Goal: Task Accomplishment & Management: Manage account settings

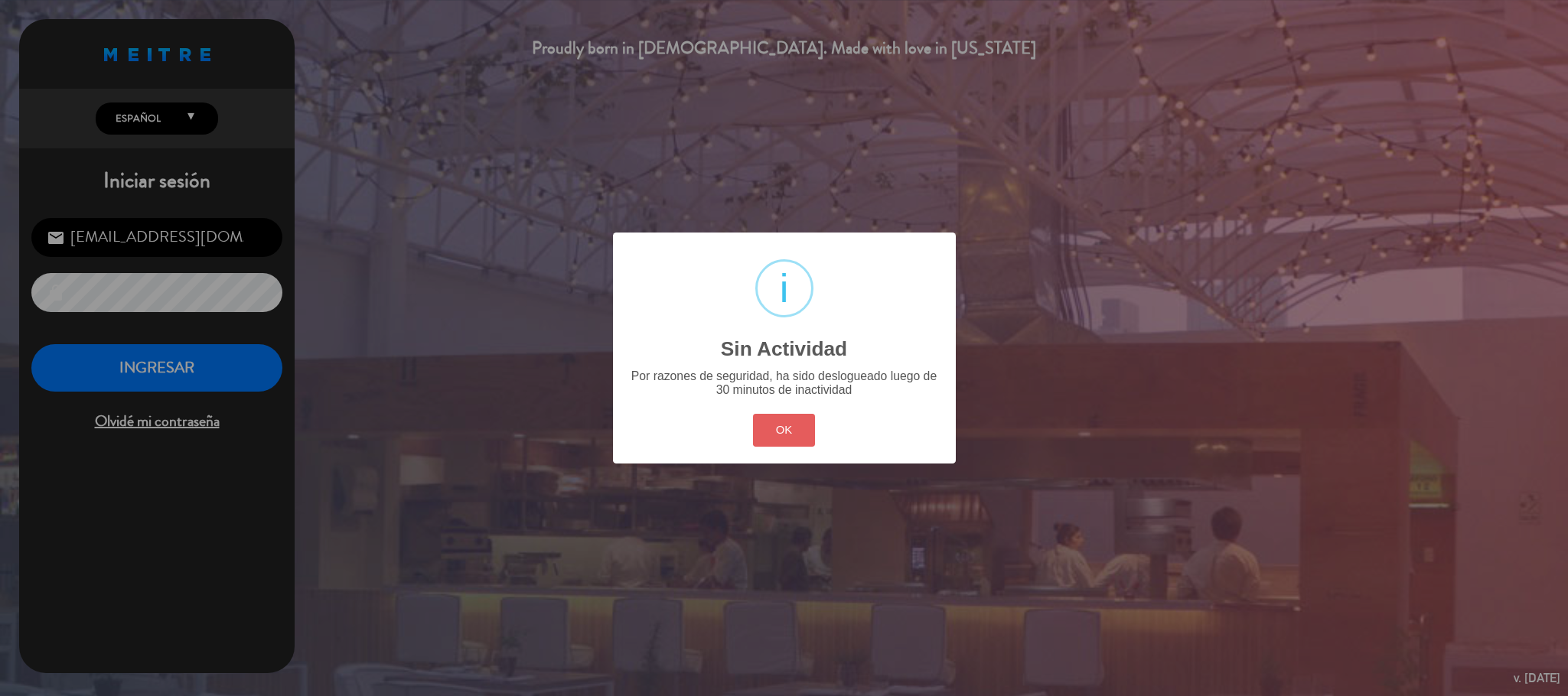
scroll to position [592, 0]
click at [799, 428] on button "OK" at bounding box center [784, 430] width 62 height 33
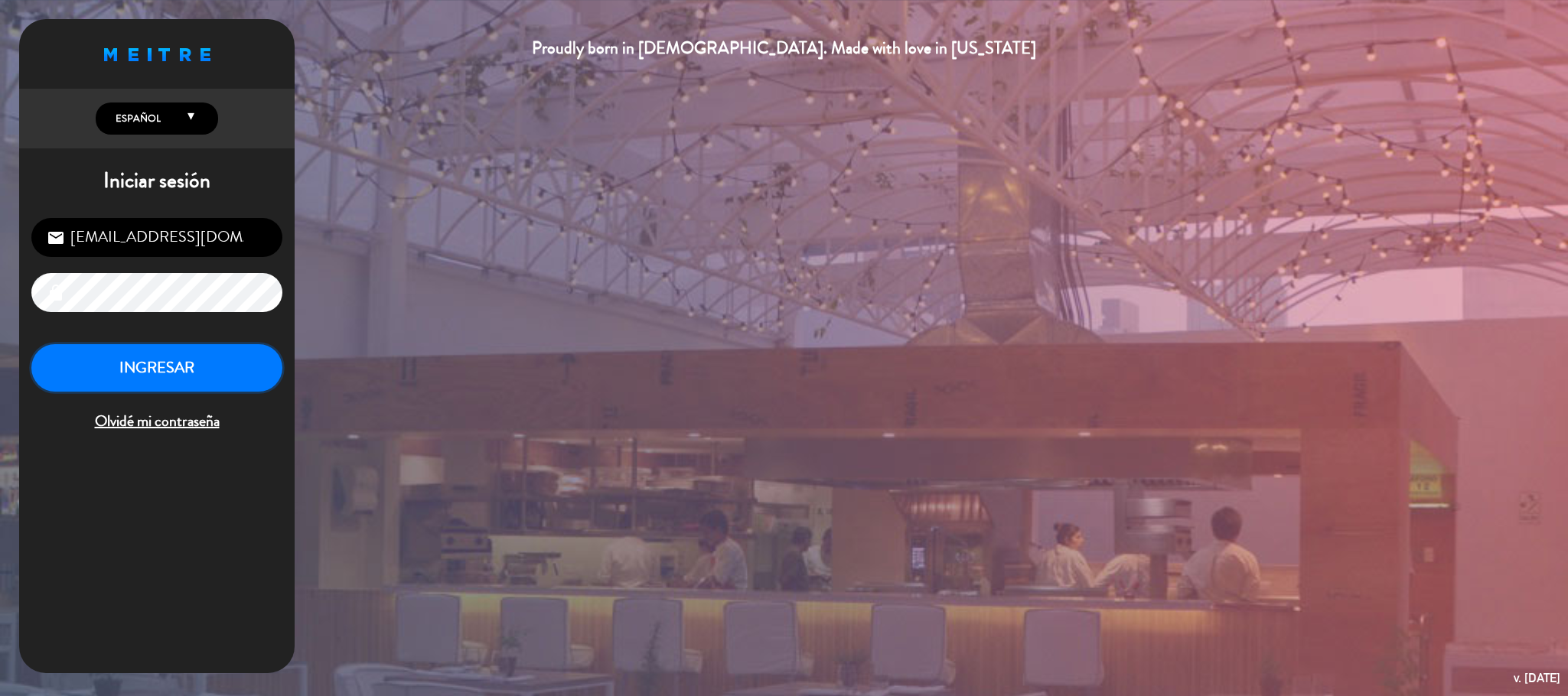
click at [232, 362] on button "INGRESAR" at bounding box center [156, 368] width 251 height 48
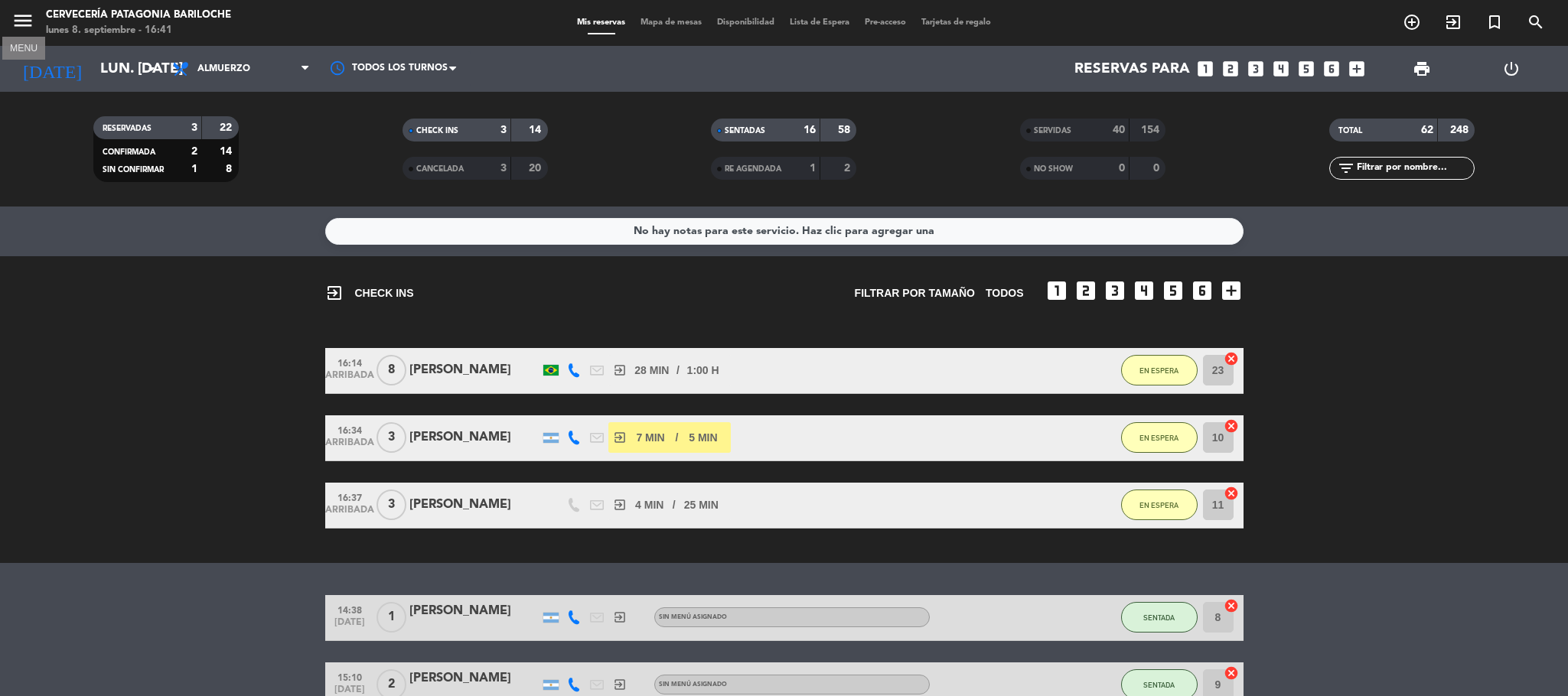
click at [19, 19] on icon "menu" at bounding box center [23, 21] width 23 height 23
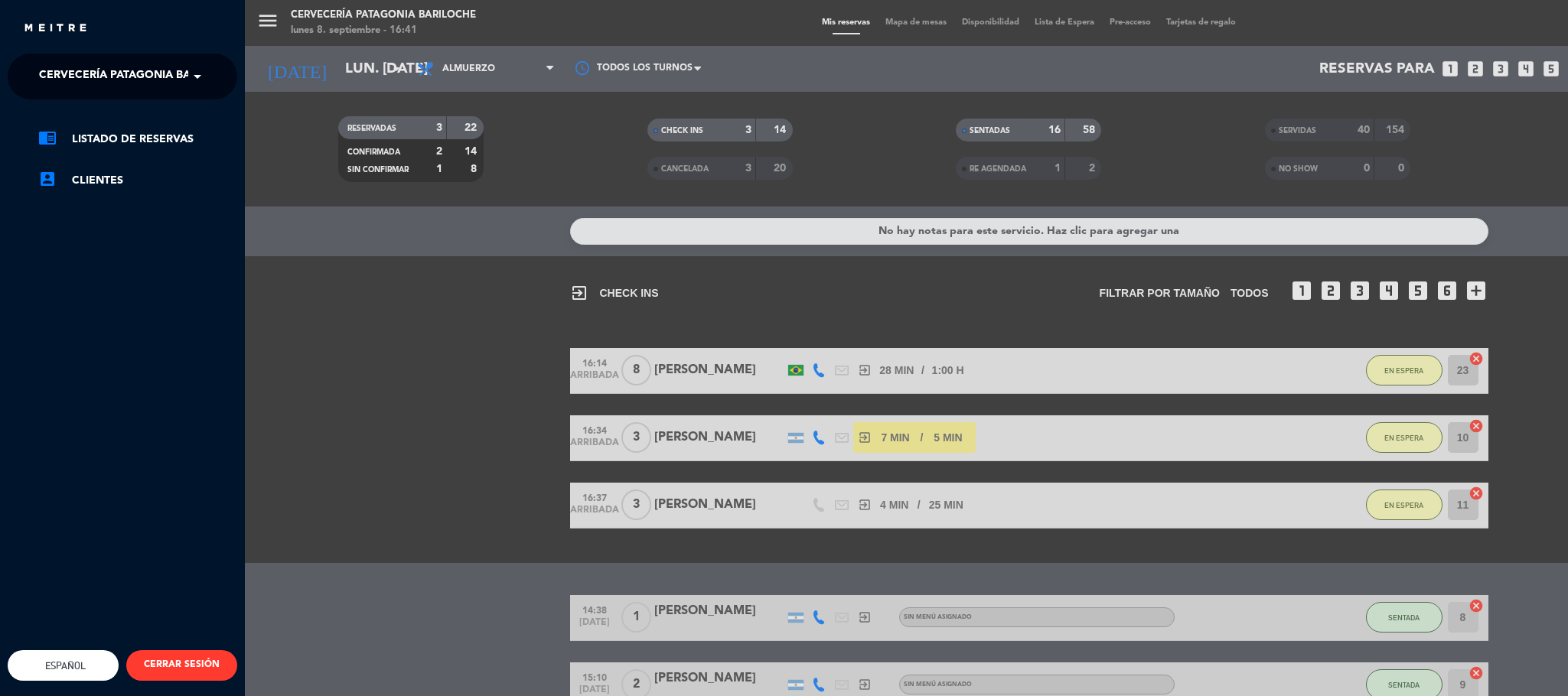
click at [102, 87] on span "Cervecería Patagonia Bariloche" at bounding box center [138, 76] width 200 height 32
click at [89, 138] on span "Experiencia Tour Cervecero" at bounding box center [103, 141] width 174 height 18
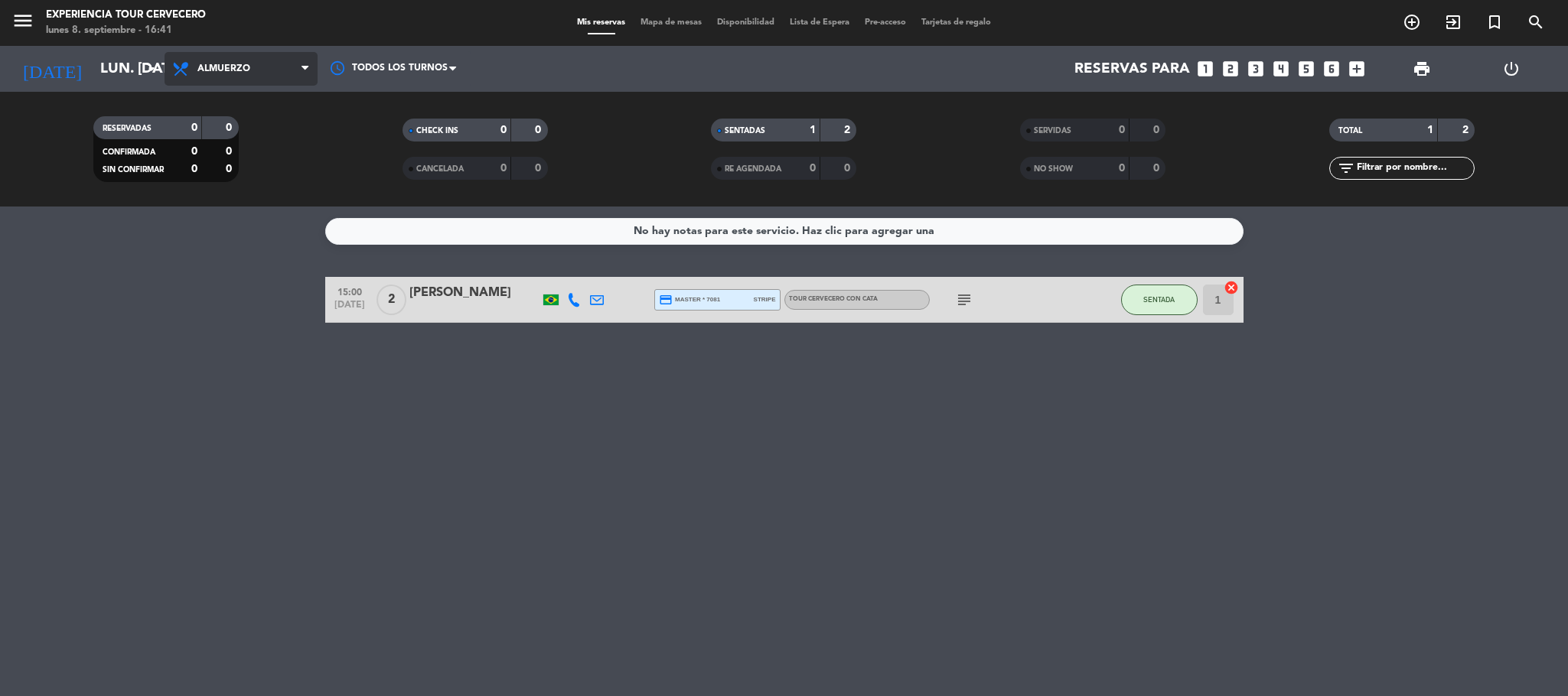
click at [263, 60] on span "Almuerzo" at bounding box center [241, 69] width 153 height 34
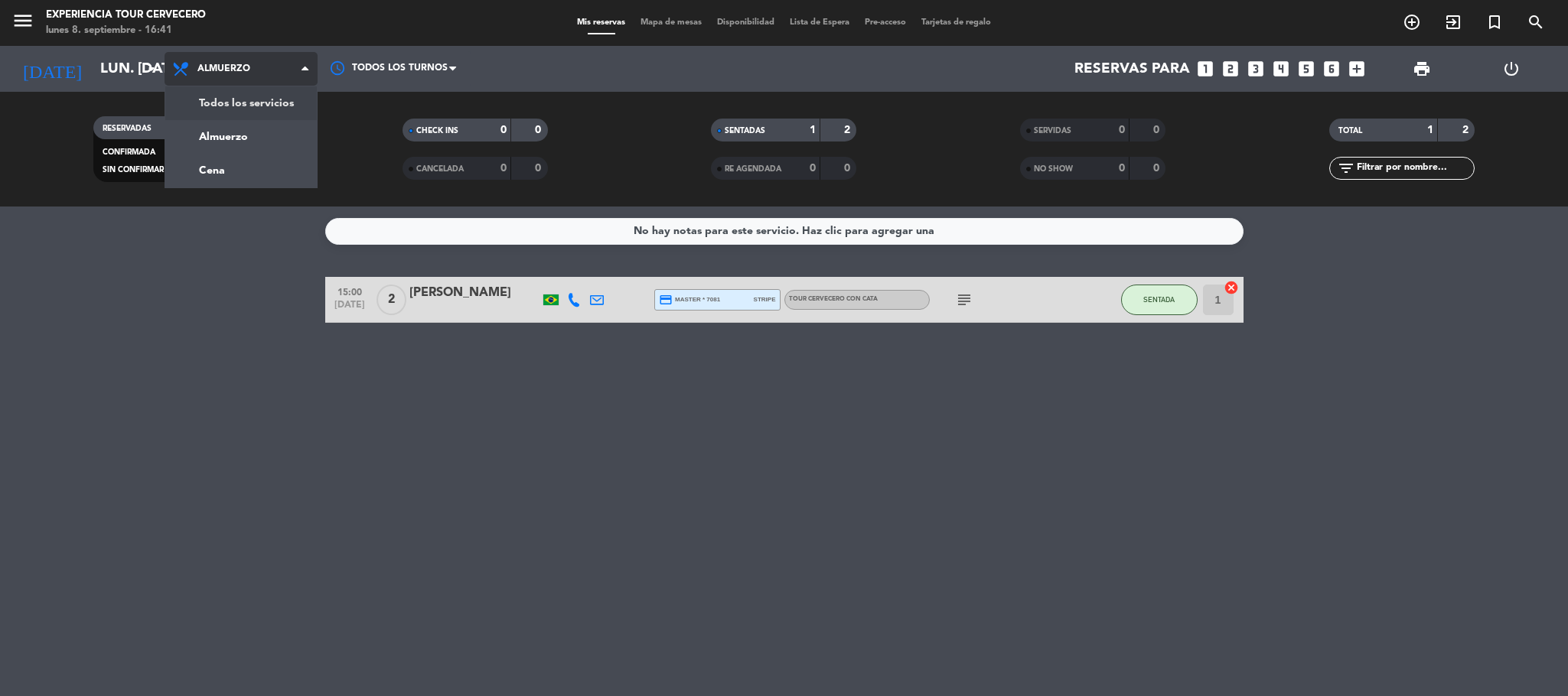
click at [269, 90] on div "Todos los servicios Almuerzo Cena Almuerzo Todos los servicios Almuerzo Cena" at bounding box center [241, 69] width 153 height 46
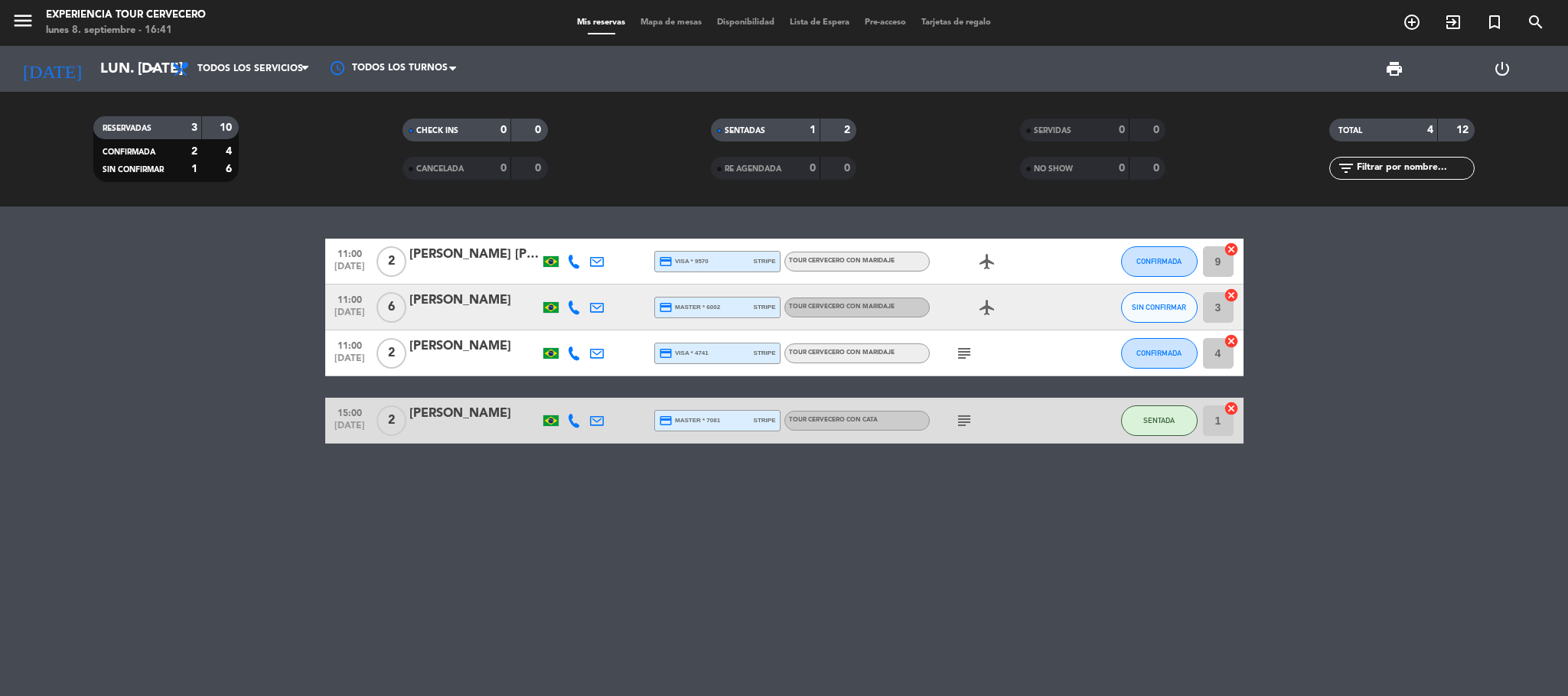
click at [956, 430] on div "subject" at bounding box center [999, 420] width 137 height 45
click at [961, 422] on icon "subject" at bounding box center [965, 421] width 19 height 19
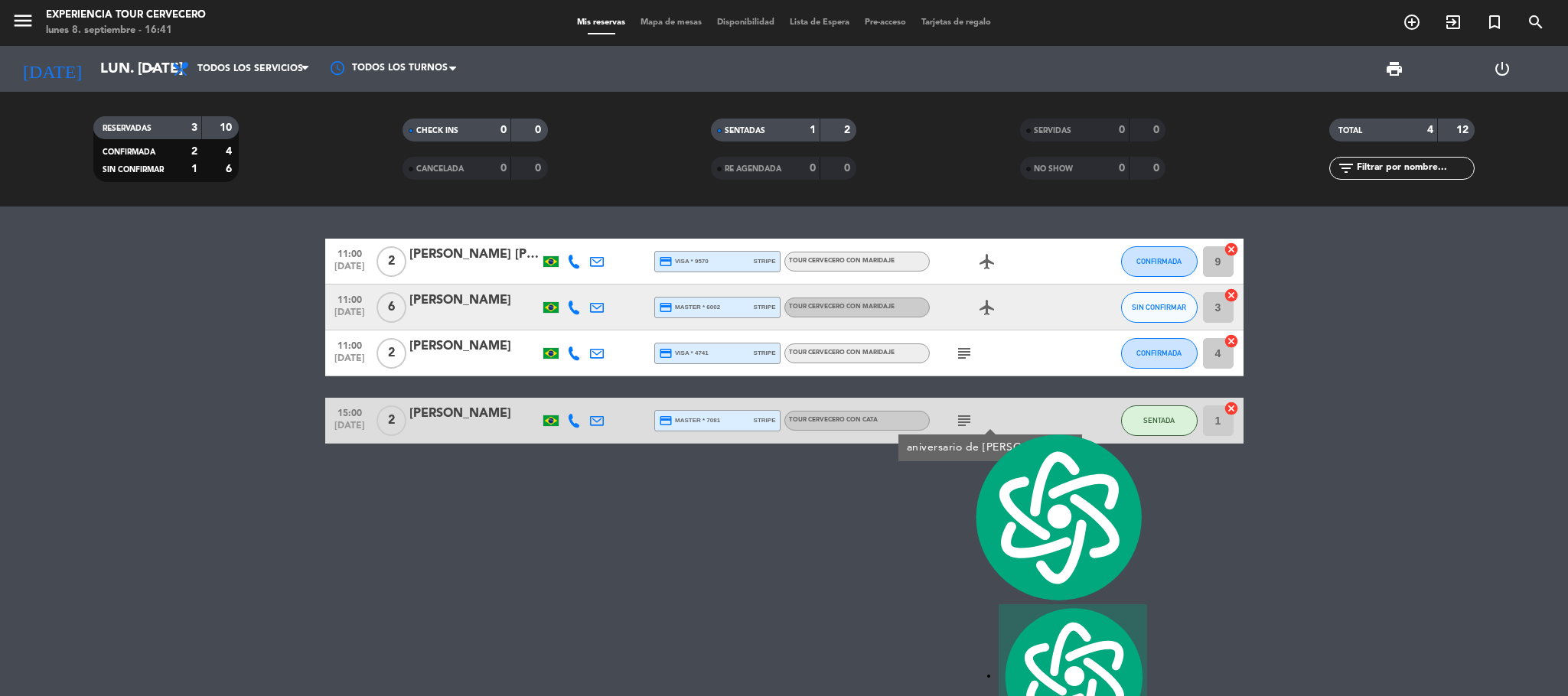
click at [1019, 532] on div "11:00 [DATE] 2 [PERSON_NAME] [PERSON_NAME] credit_card visa * 9570 stripe Tour …" at bounding box center [784, 451] width 1568 height 489
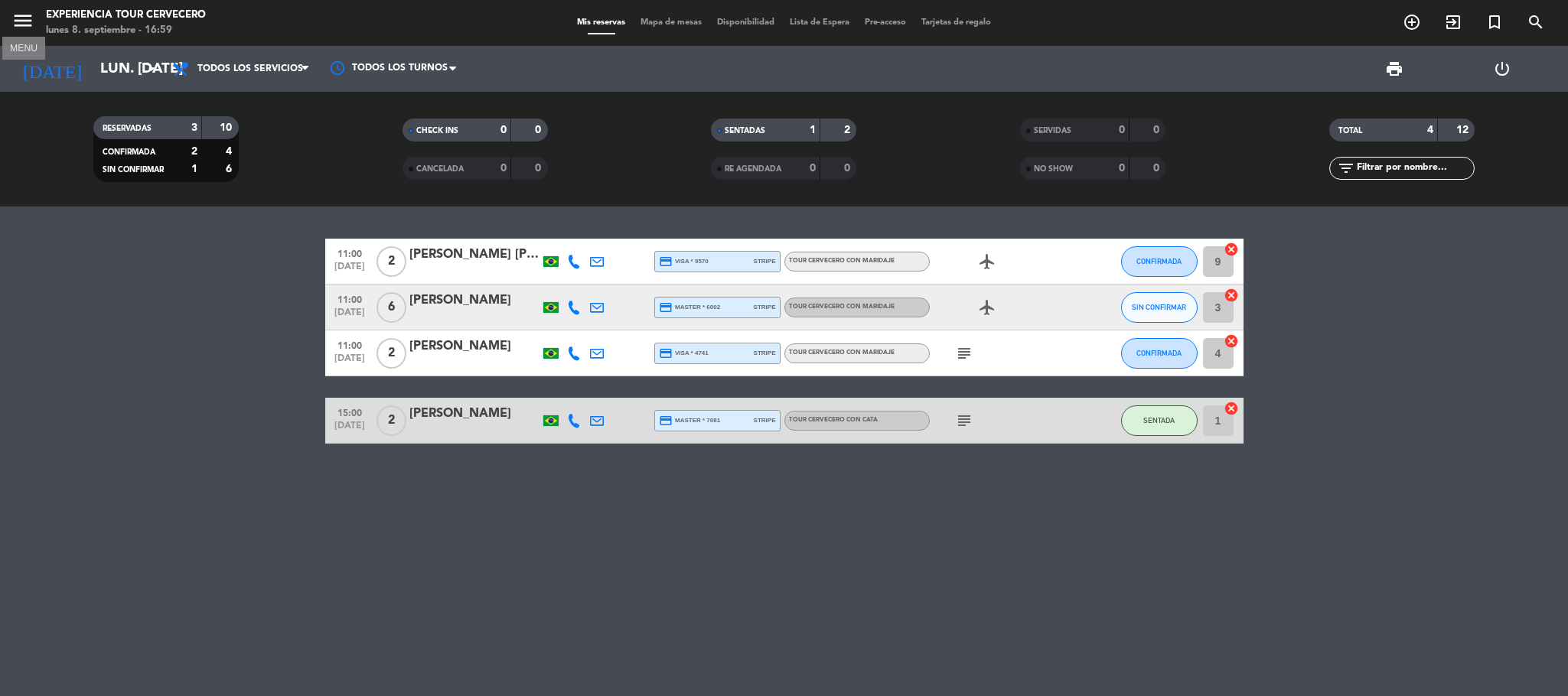
click at [26, 24] on icon "menu" at bounding box center [23, 21] width 23 height 23
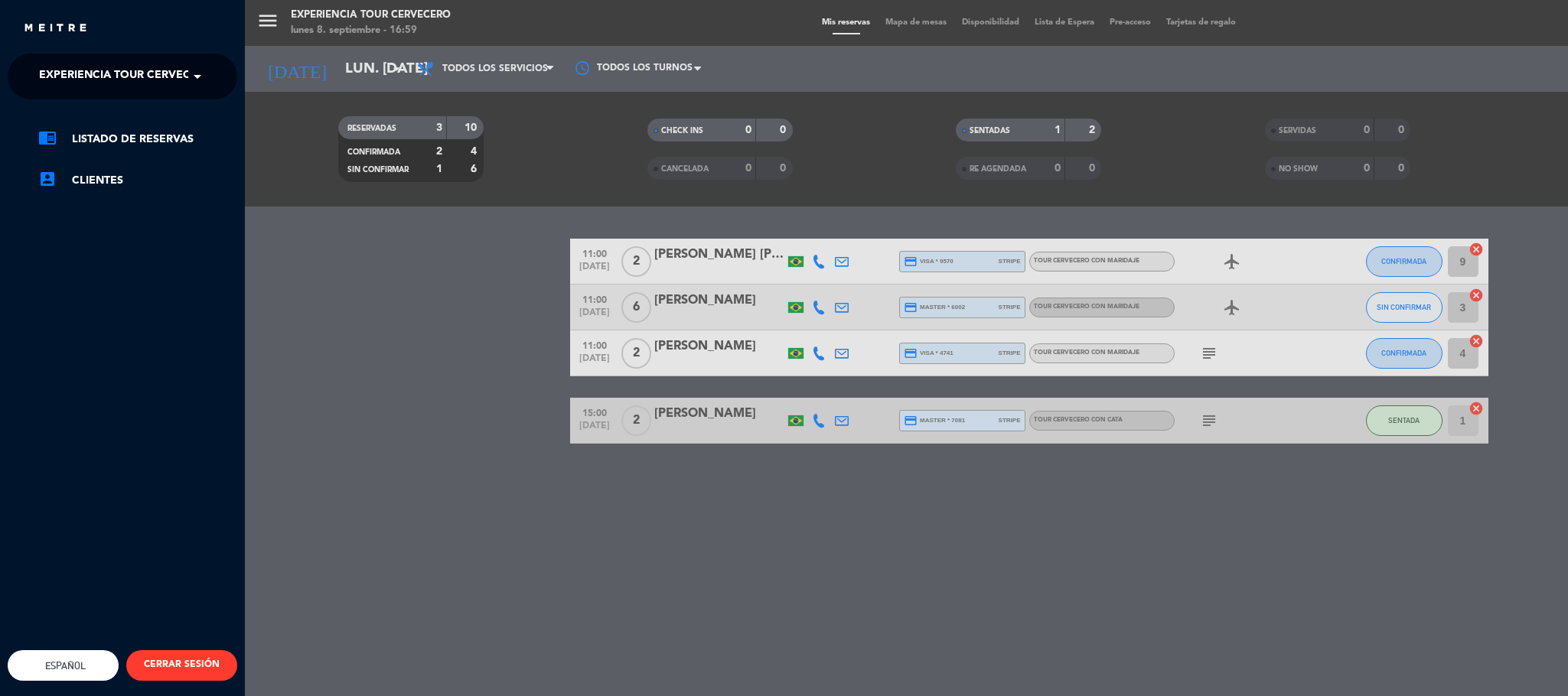
click at [152, 86] on span "Experiencia Tour Cervecero" at bounding box center [125, 76] width 174 height 32
click at [146, 131] on div "Experiencia Tour Cervecero" at bounding box center [122, 140] width 228 height 23
click at [506, 73] on div "menu Experiencia Tour Cervecero lunes 8. septiembre - 16:59 Mis reservas Mapa d…" at bounding box center [1029, 348] width 1568 height 696
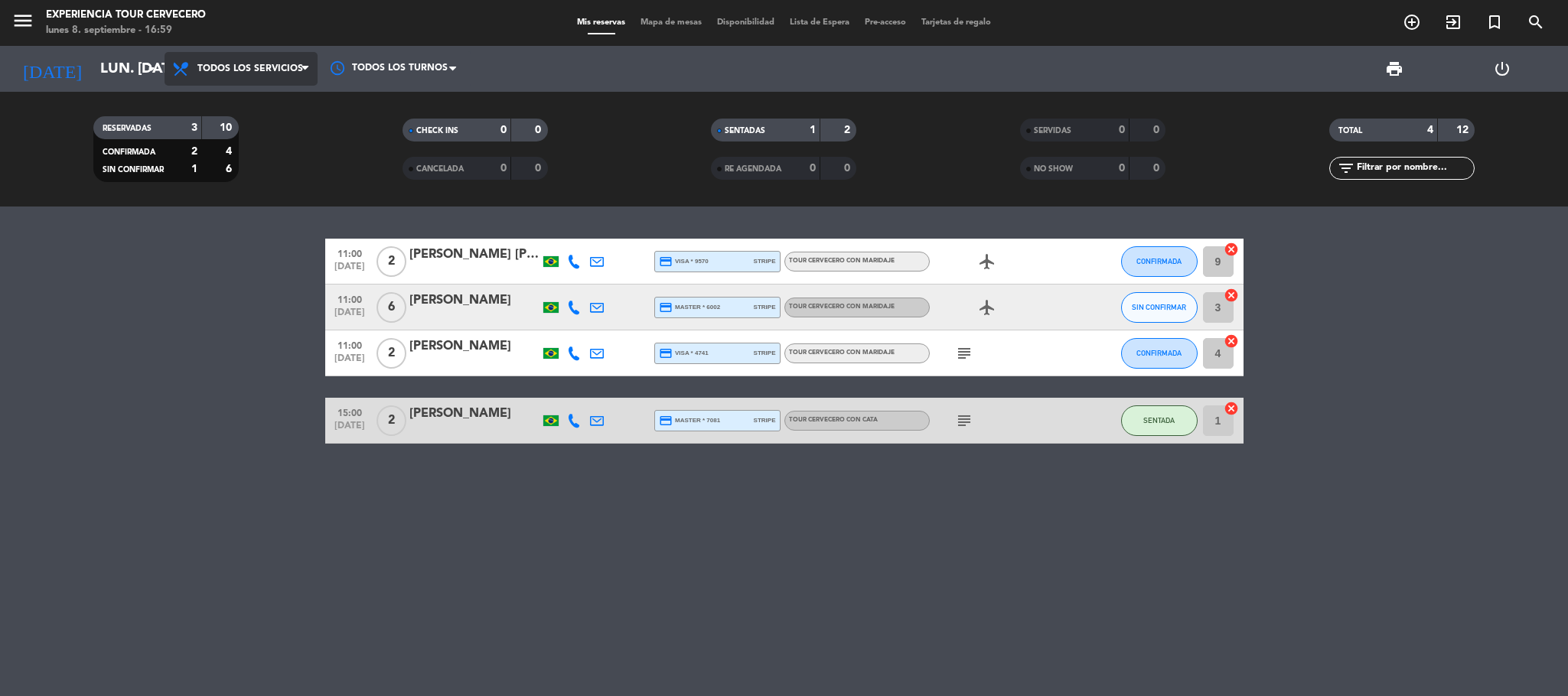
click at [271, 73] on span "Todos los servicios" at bounding box center [250, 69] width 105 height 10
click at [154, 76] on icon "arrow_drop_down" at bounding box center [152, 69] width 19 height 19
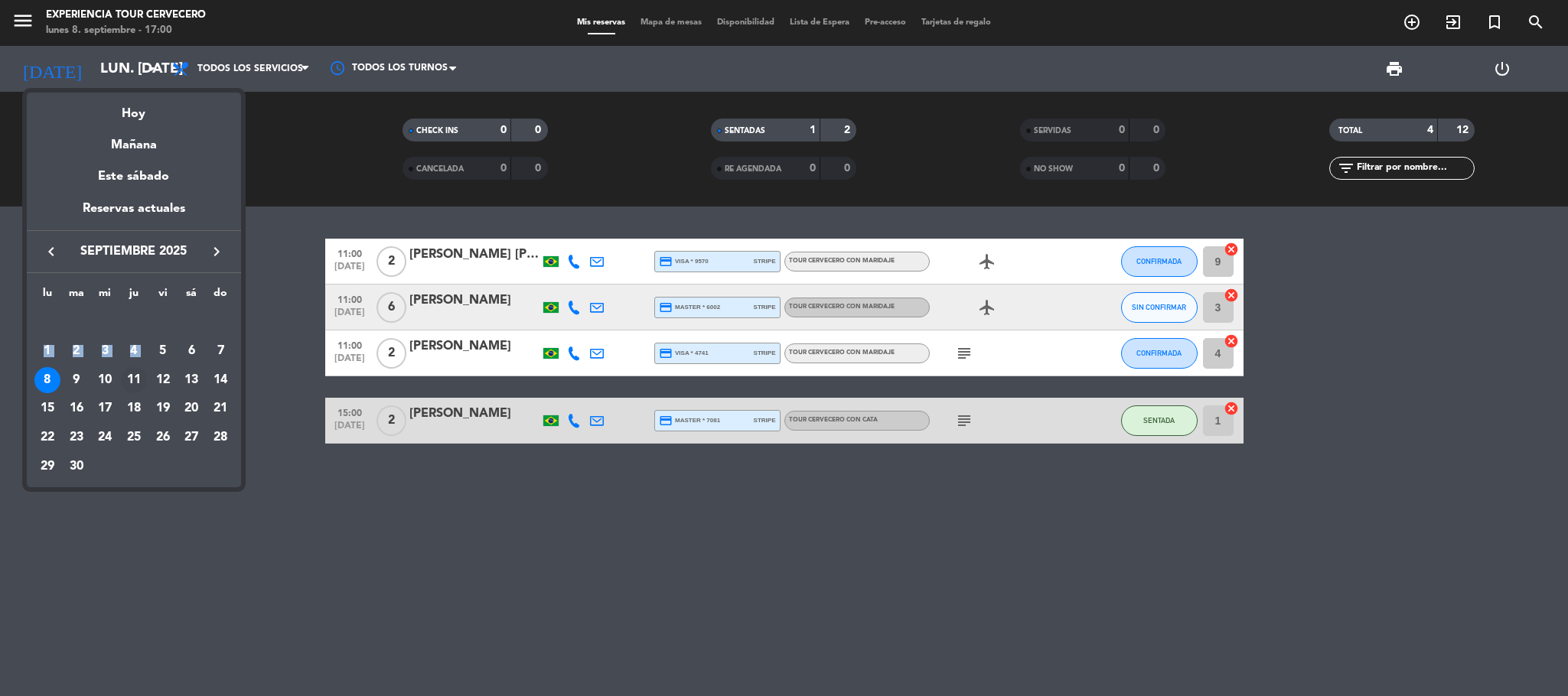
click at [150, 365] on tbody "[DATE] 2 3 4 5 6 7 8 9 10 11 12 13 14 15 16 17 18 19 20 21 22 23 24 25 26 27 28…" at bounding box center [134, 395] width 202 height 173
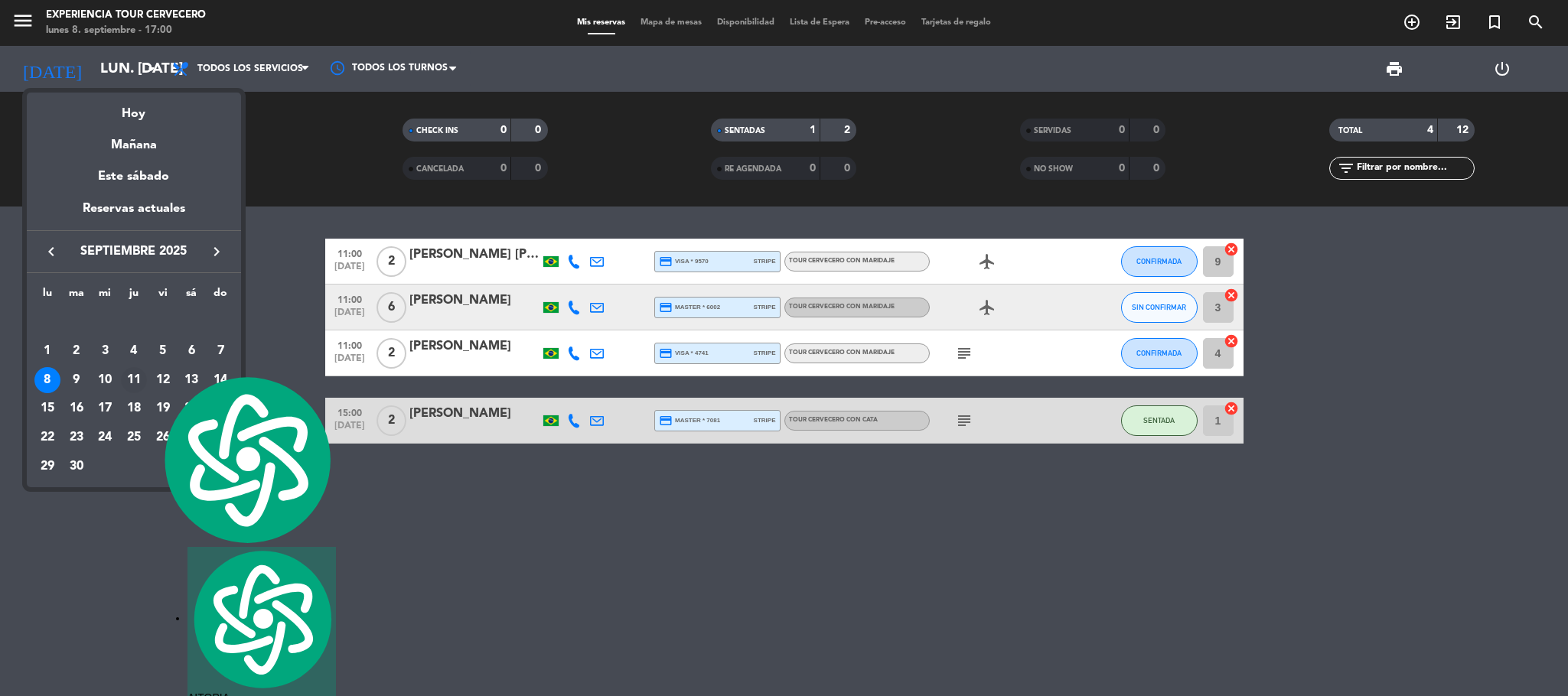
click at [134, 382] on div "11" at bounding box center [134, 380] width 26 height 26
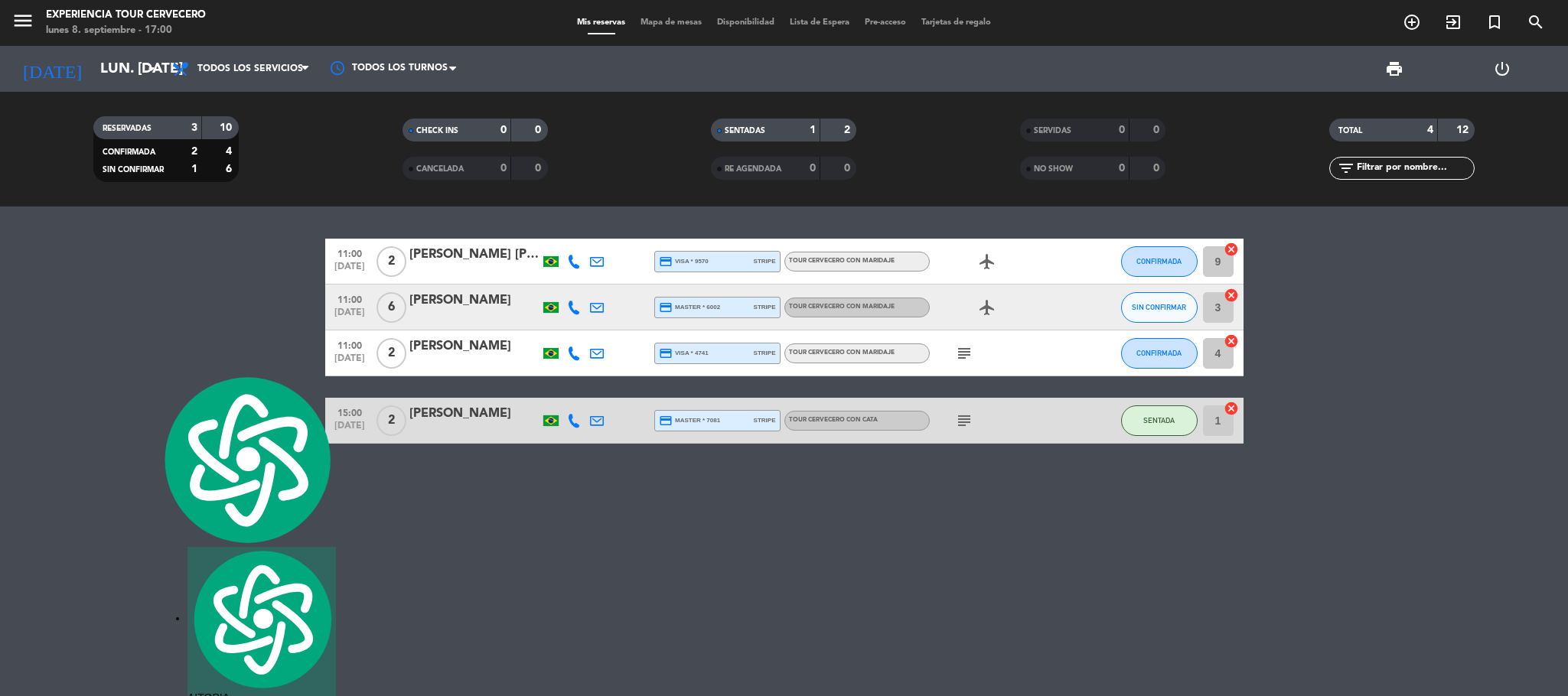
type input "[DEMOGRAPHIC_DATA] [DATE]"
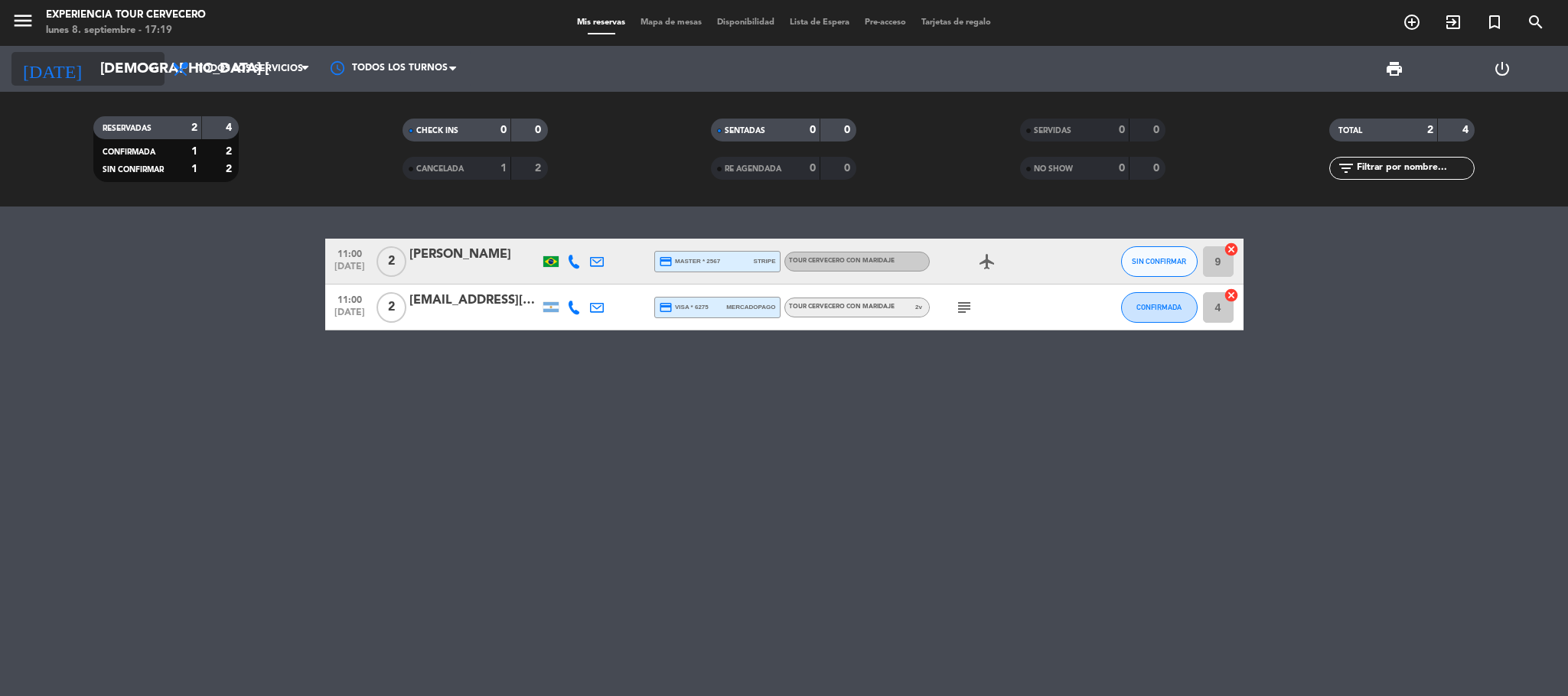
drag, startPoint x: 628, startPoint y: 115, endPoint x: 131, endPoint y: 73, distance: 498.8
click at [131, 73] on input "[DEMOGRAPHIC_DATA] [DATE]" at bounding box center [184, 69] width 184 height 32
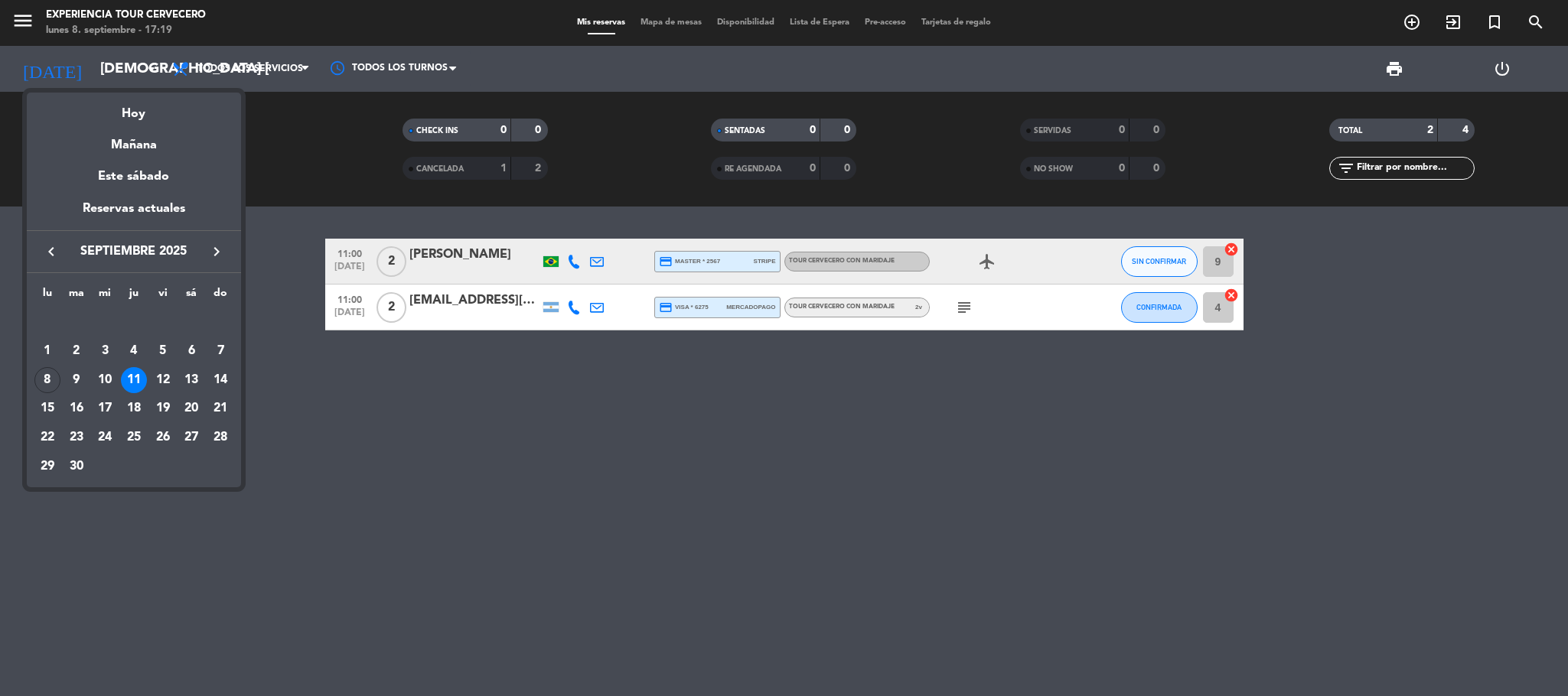
click at [296, 162] on div at bounding box center [784, 348] width 1568 height 696
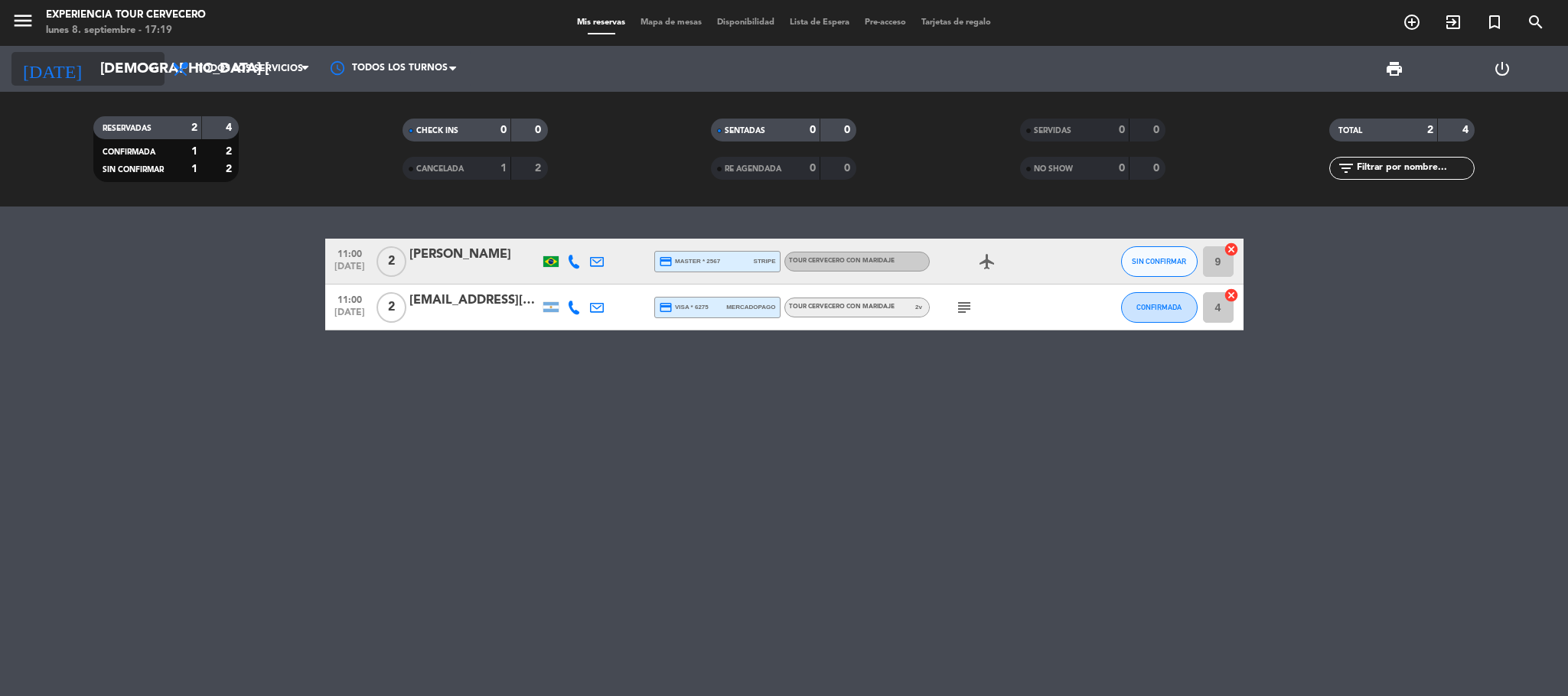
click at [129, 55] on input "[DEMOGRAPHIC_DATA] [DATE]" at bounding box center [184, 69] width 184 height 32
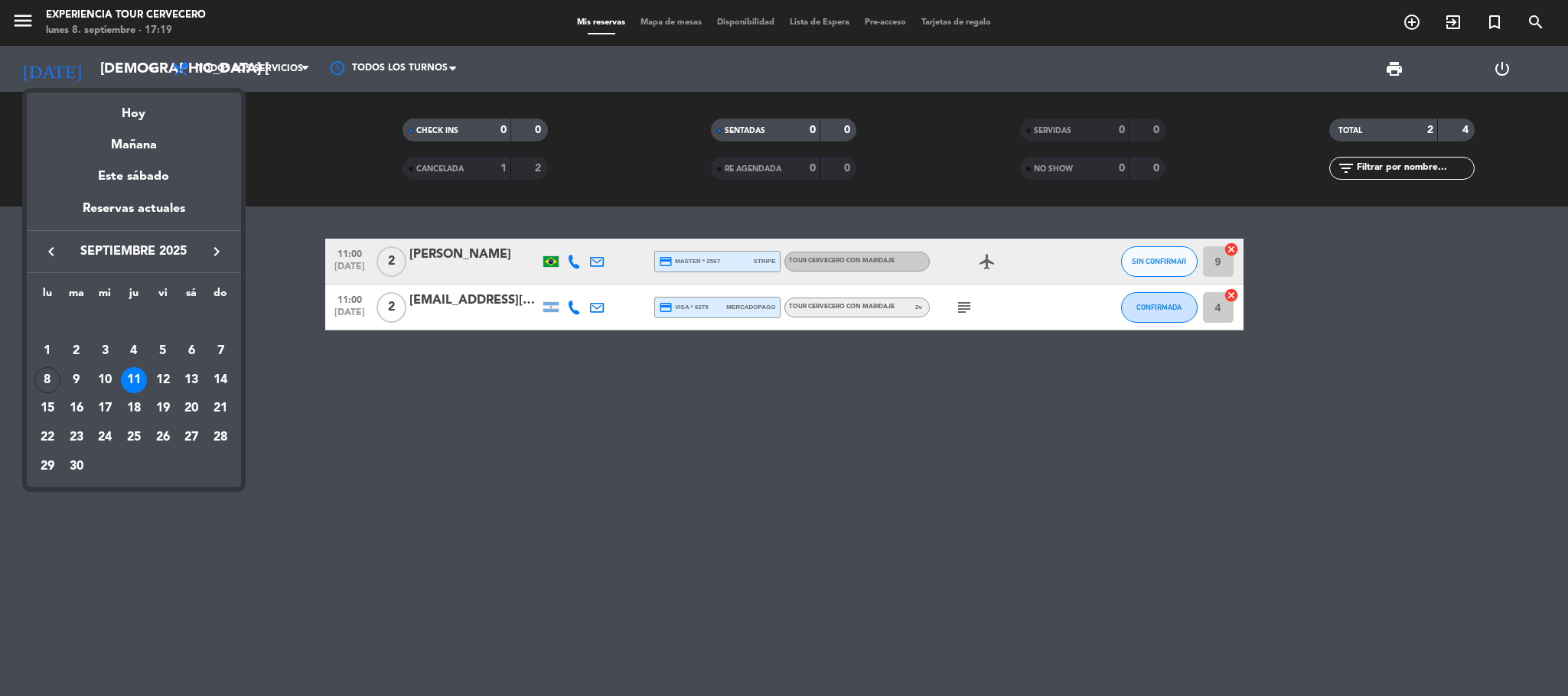
click at [317, 609] on div at bounding box center [784, 348] width 1568 height 696
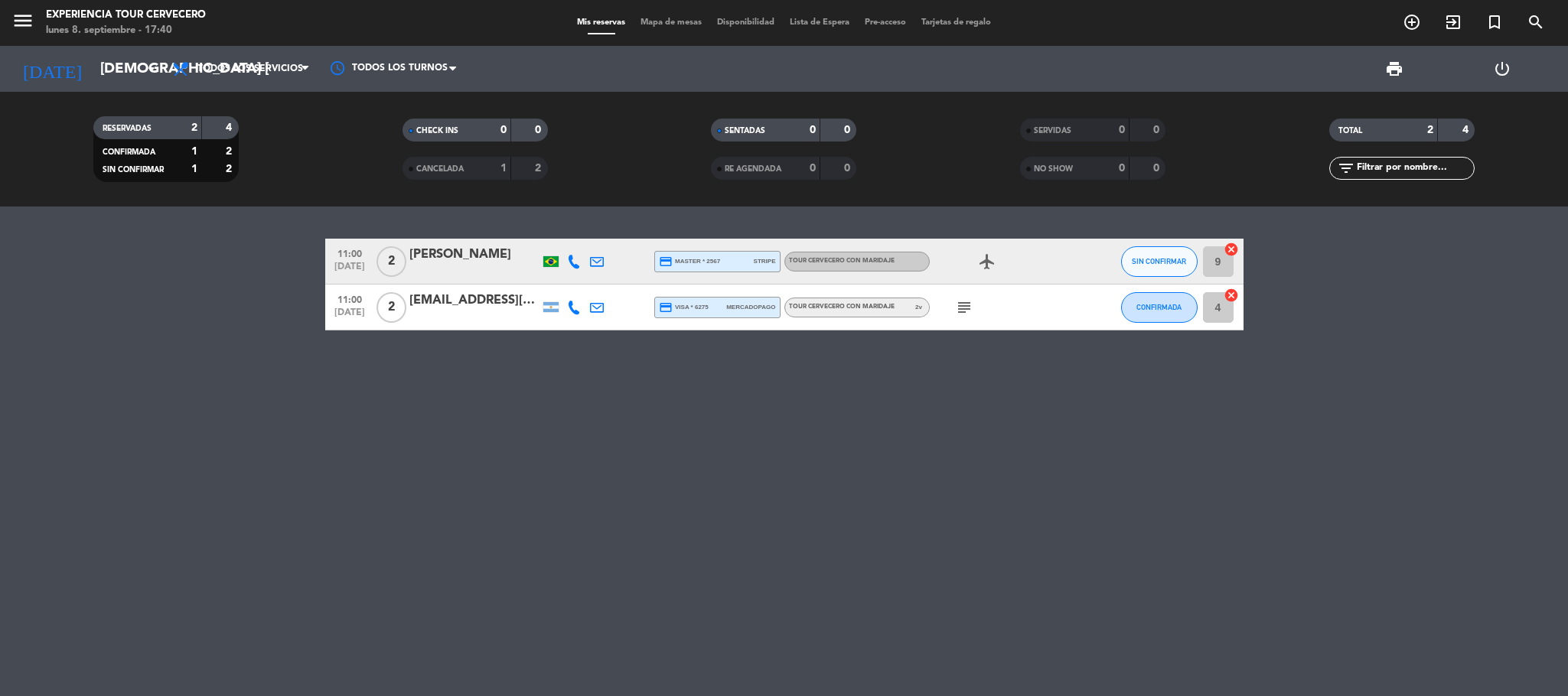
click at [676, 19] on span "Mapa de mesas" at bounding box center [671, 23] width 76 height 8
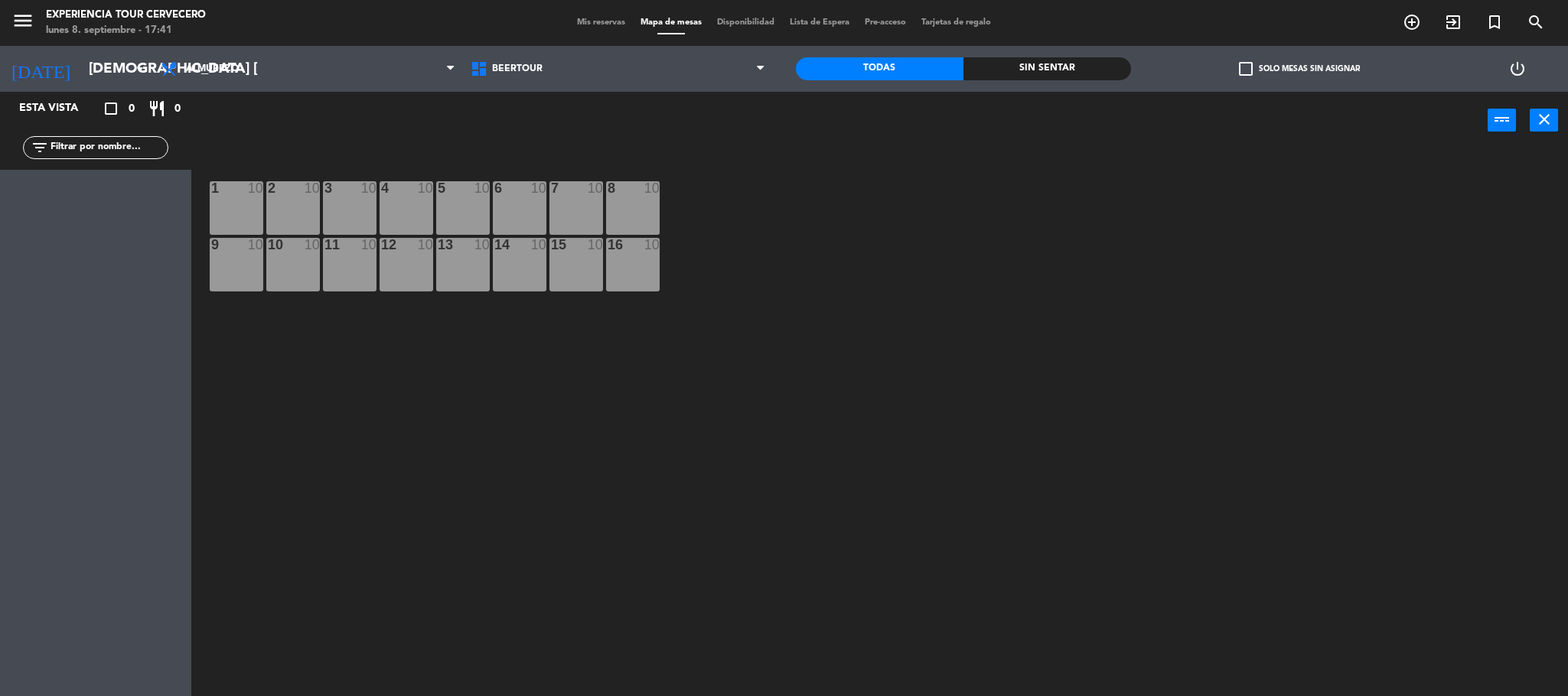
click at [582, 27] on div "Mis reservas Mapa de mesas Disponibilidad Lista de Espera Pre-acceso Tarjetas d…" at bounding box center [784, 23] width 429 height 14
click at [586, 22] on span "Mis reservas" at bounding box center [601, 23] width 64 height 8
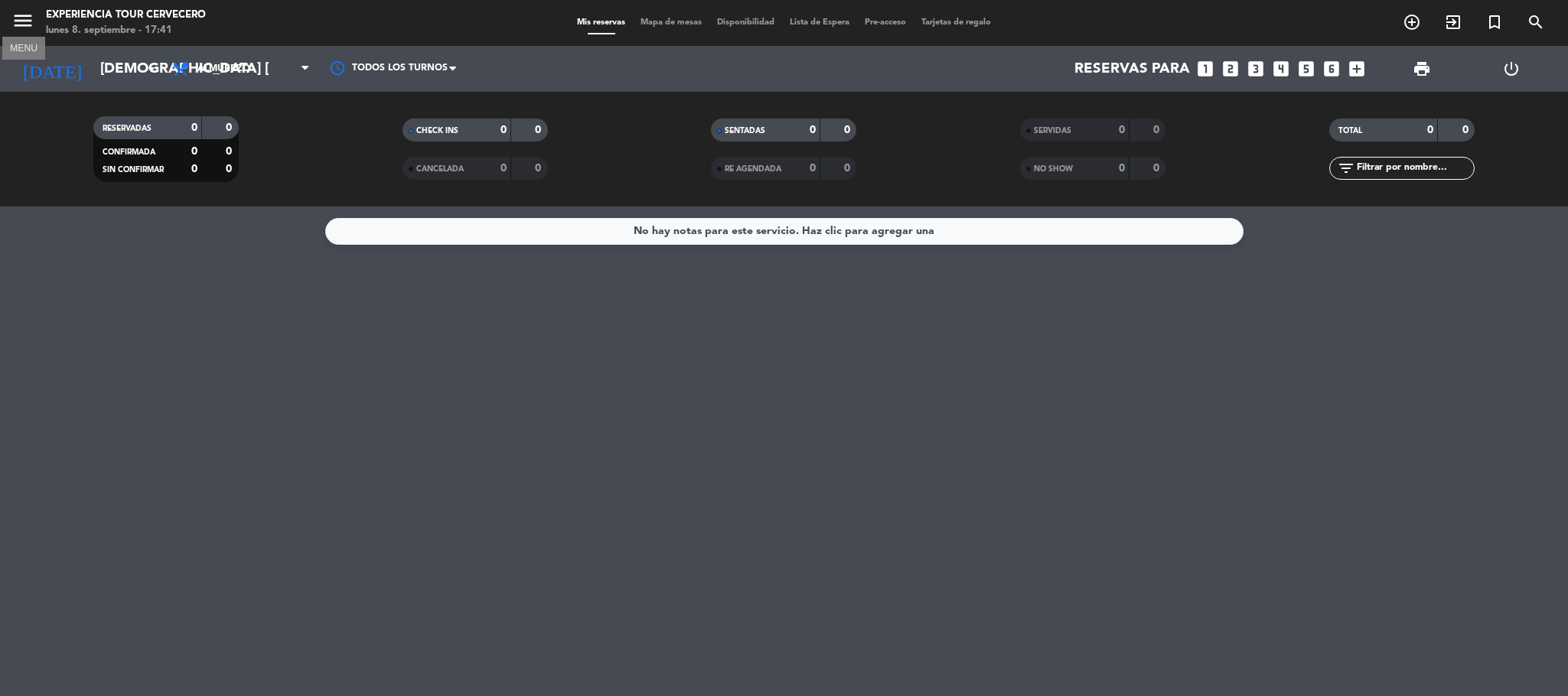
click at [28, 27] on icon "menu" at bounding box center [23, 21] width 23 height 23
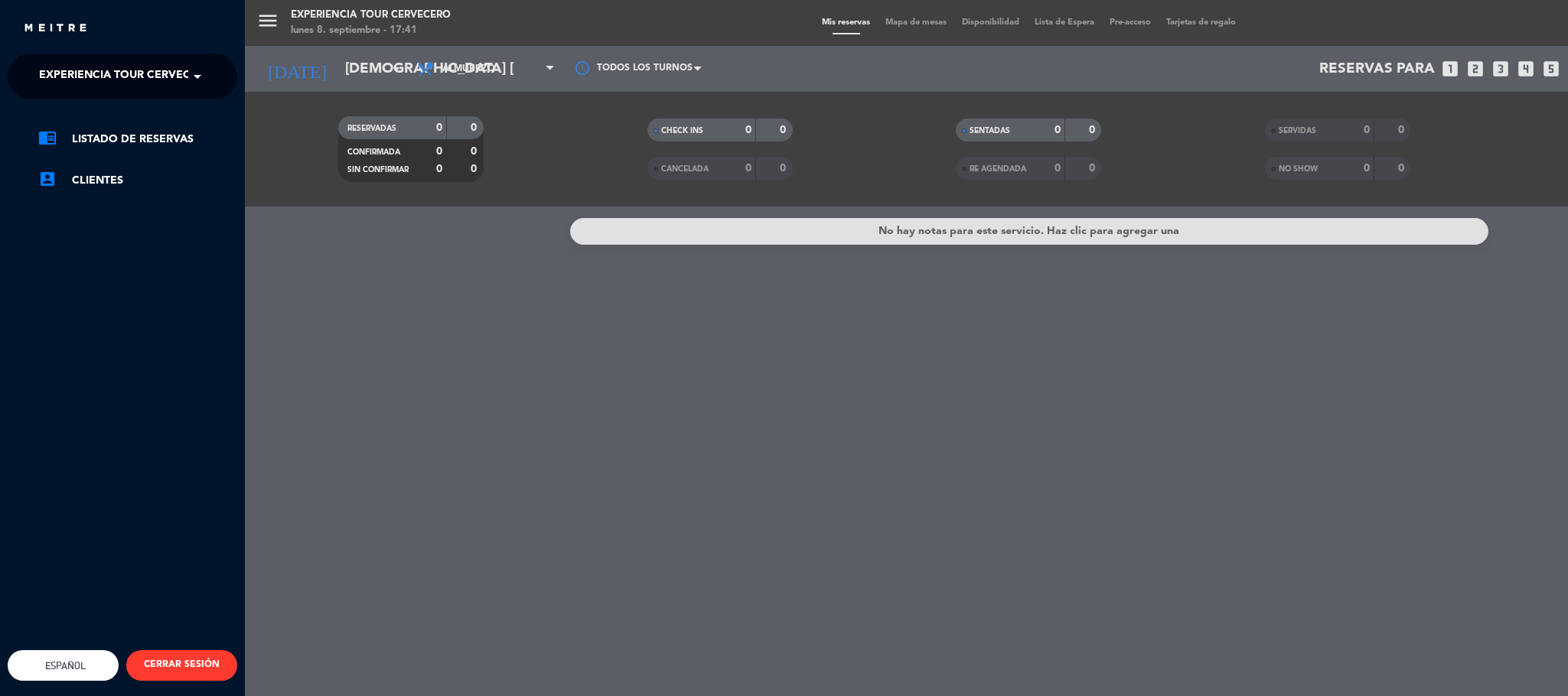
click at [81, 79] on span "Experiencia Tour Cervecero" at bounding box center [125, 76] width 174 height 32
click at [105, 115] on span "Cervecería Patagonia Bariloche" at bounding box center [116, 118] width 200 height 18
